Goal: Information Seeking & Learning: Learn about a topic

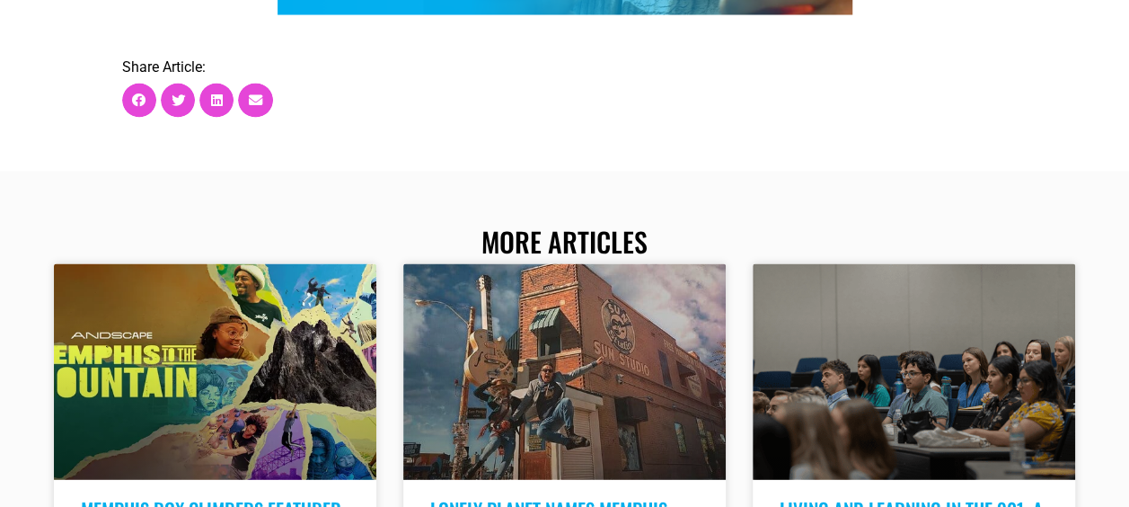
scroll to position [18683, 0]
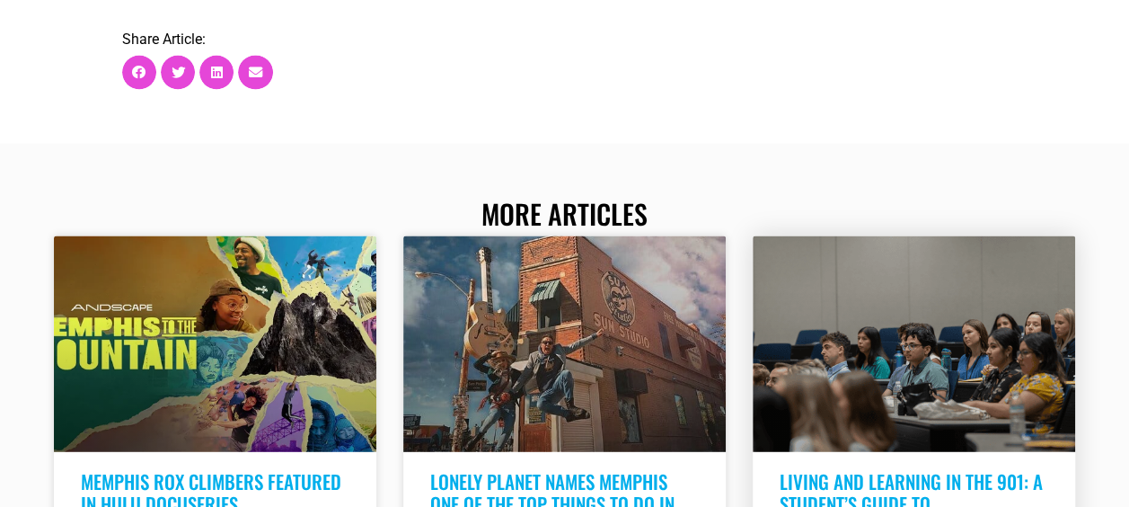
click at [880, 467] on link "Living and learning in the 901: A student’s guide to [GEOGRAPHIC_DATA]" at bounding box center [911, 503] width 263 height 73
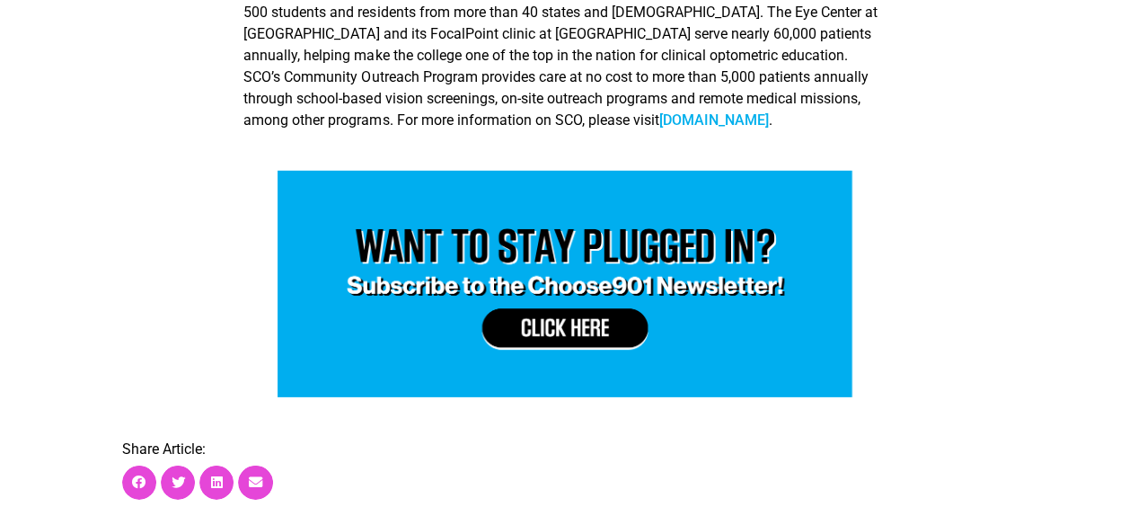
scroll to position [5928, 0]
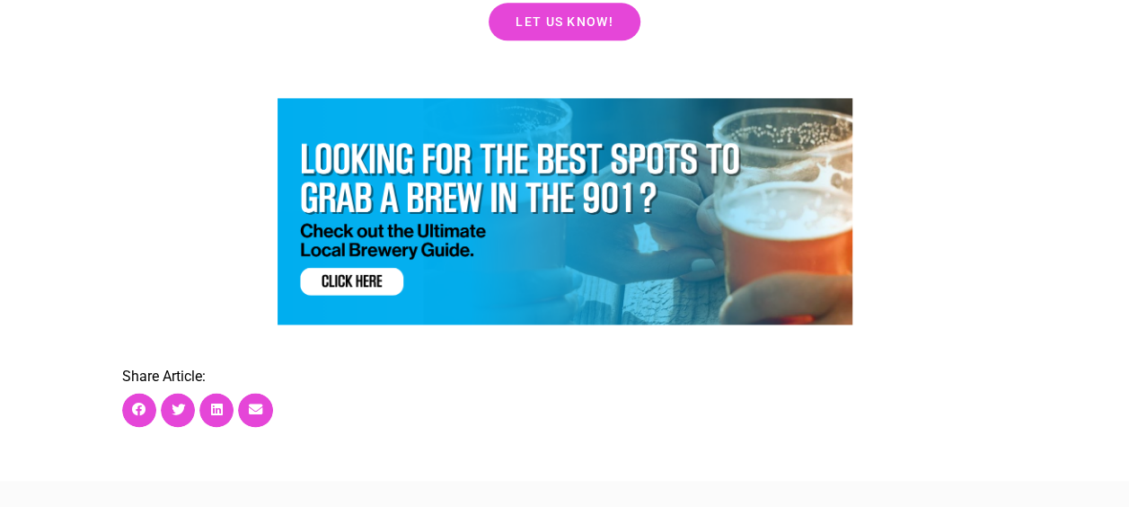
scroll to position [18307, 0]
